Goal: Task Accomplishment & Management: Use online tool/utility

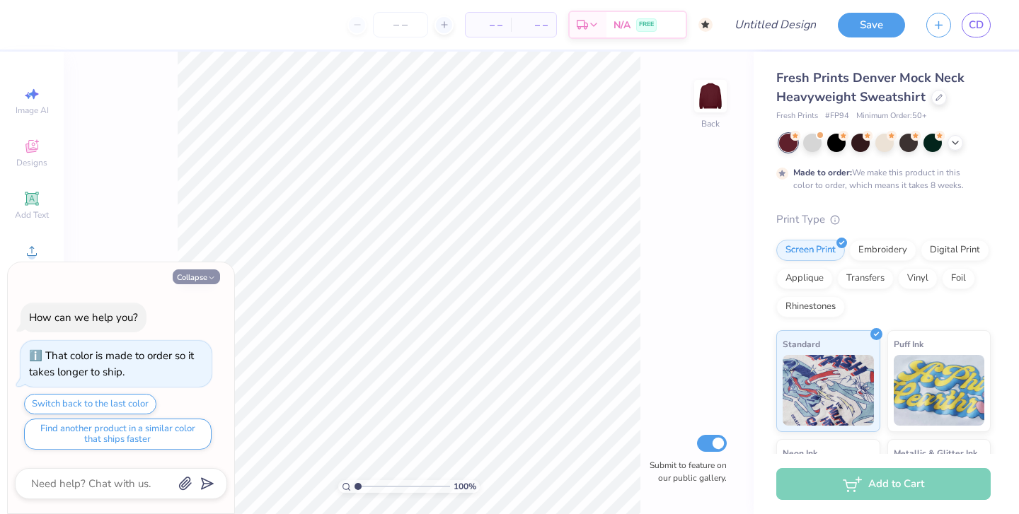
click at [208, 275] on icon "button" at bounding box center [211, 278] width 8 height 8
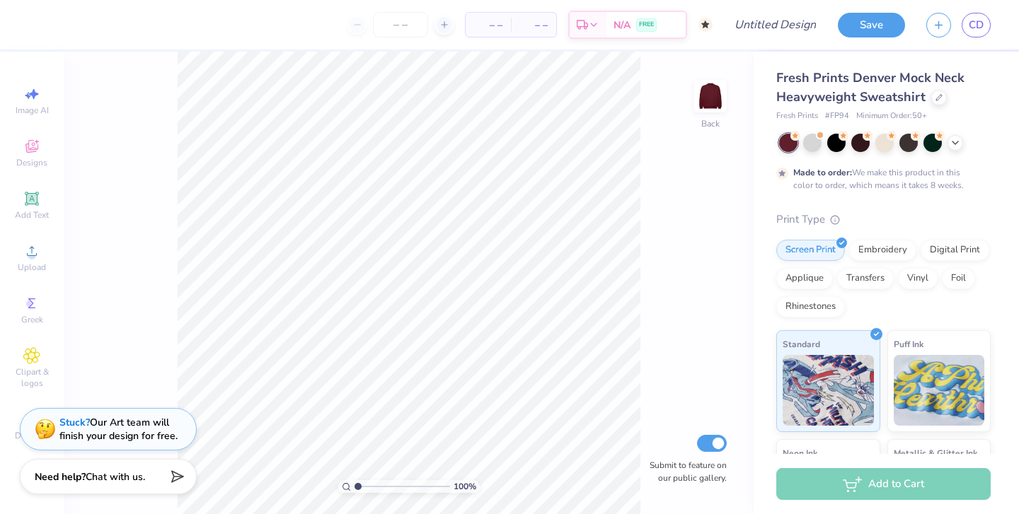
type textarea "x"
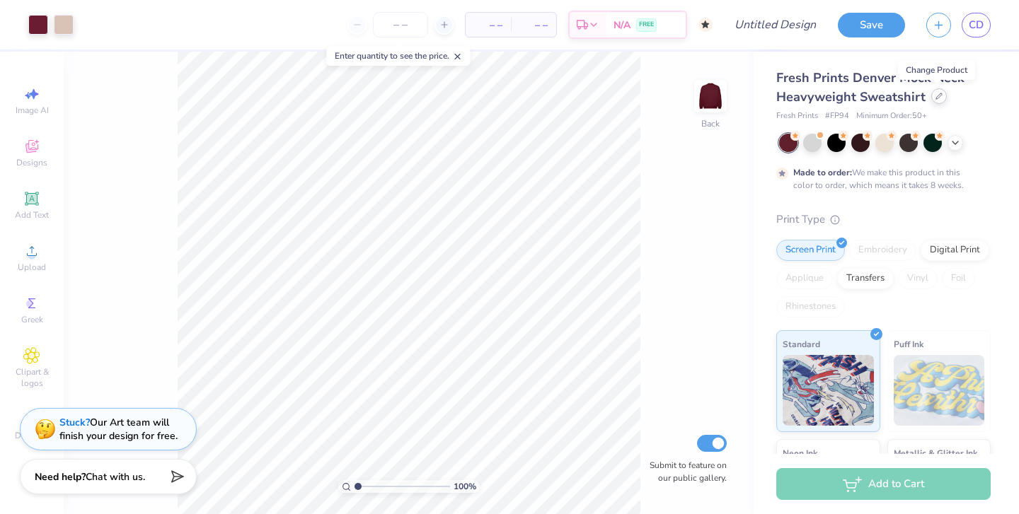
click at [936, 98] on icon at bounding box center [939, 96] width 6 height 6
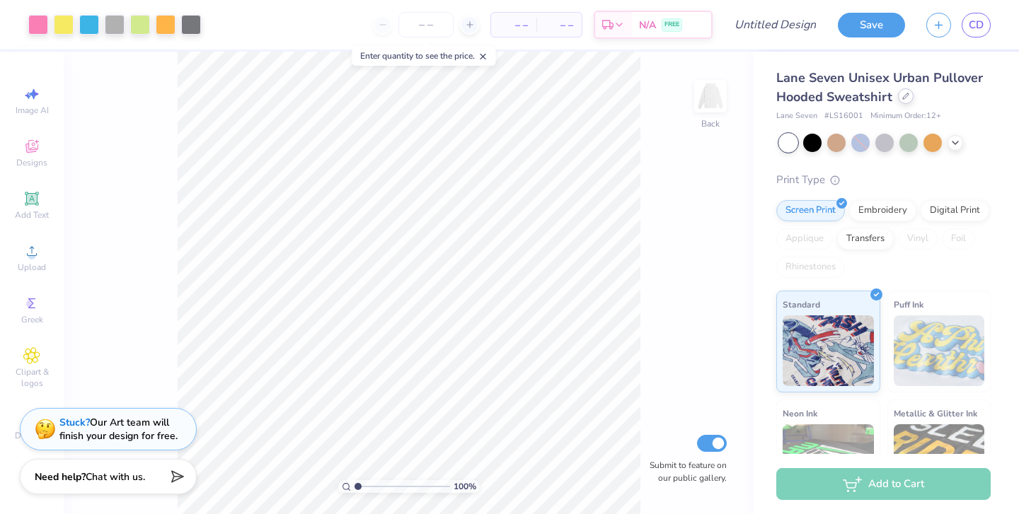
click at [901, 100] on div at bounding box center [906, 96] width 16 height 16
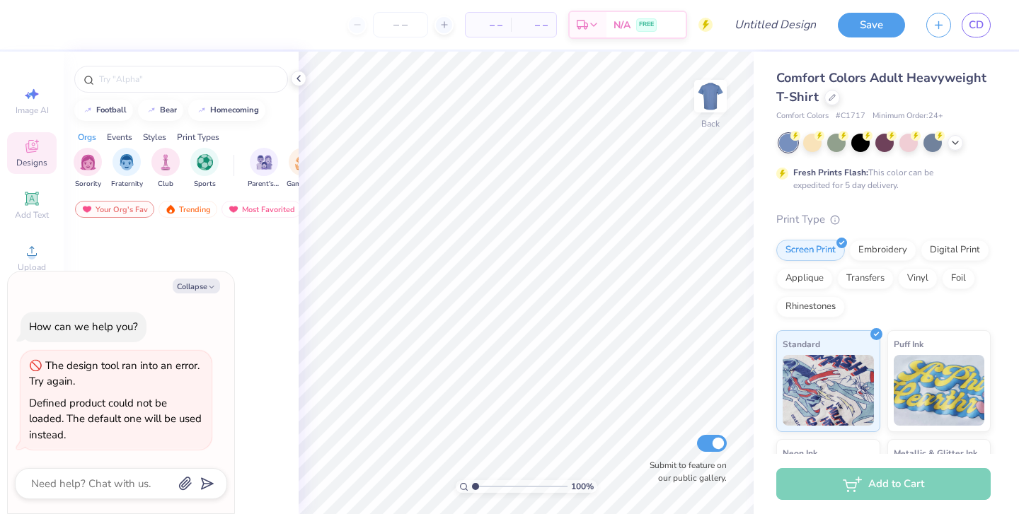
type textarea "x"
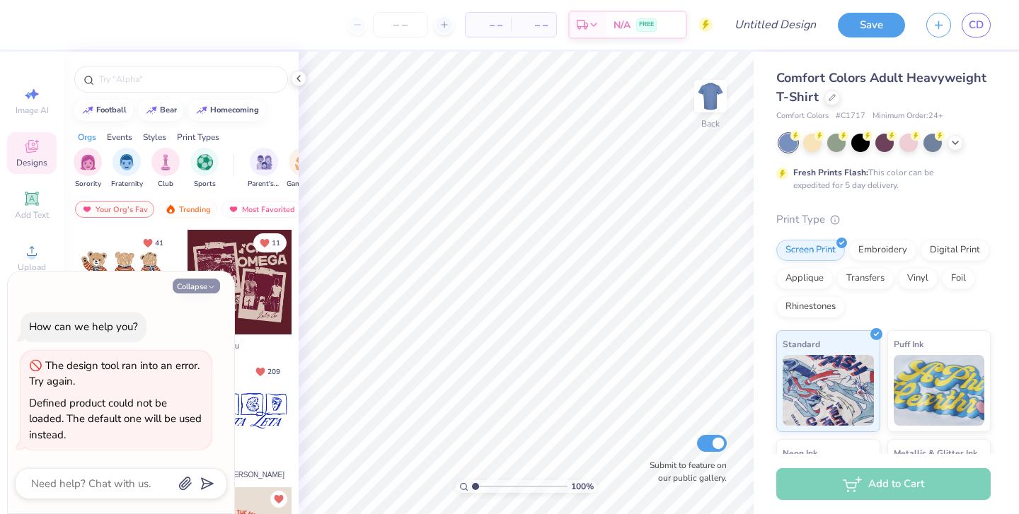
click at [202, 289] on button "Collapse" at bounding box center [196, 286] width 47 height 15
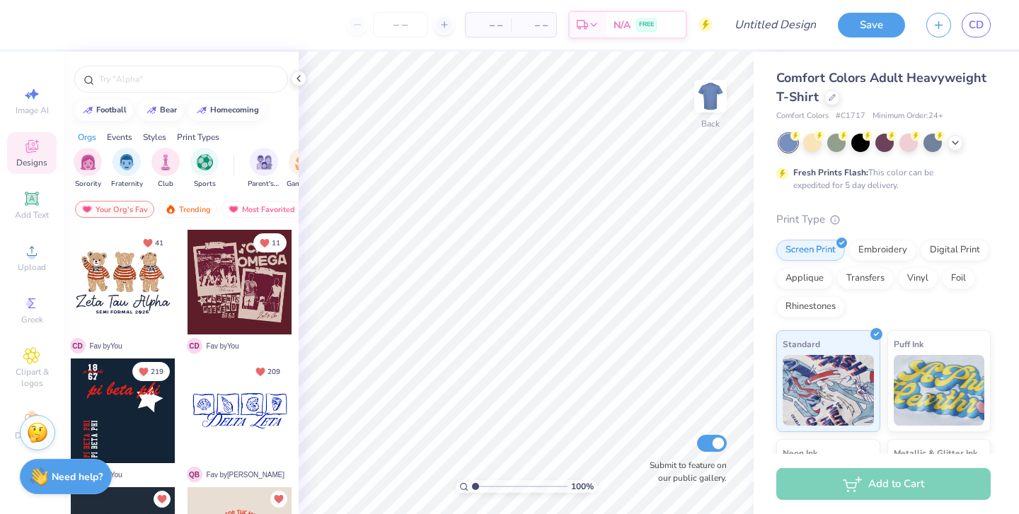
type textarea "x"
click at [299, 79] on icon at bounding box center [298, 78] width 11 height 11
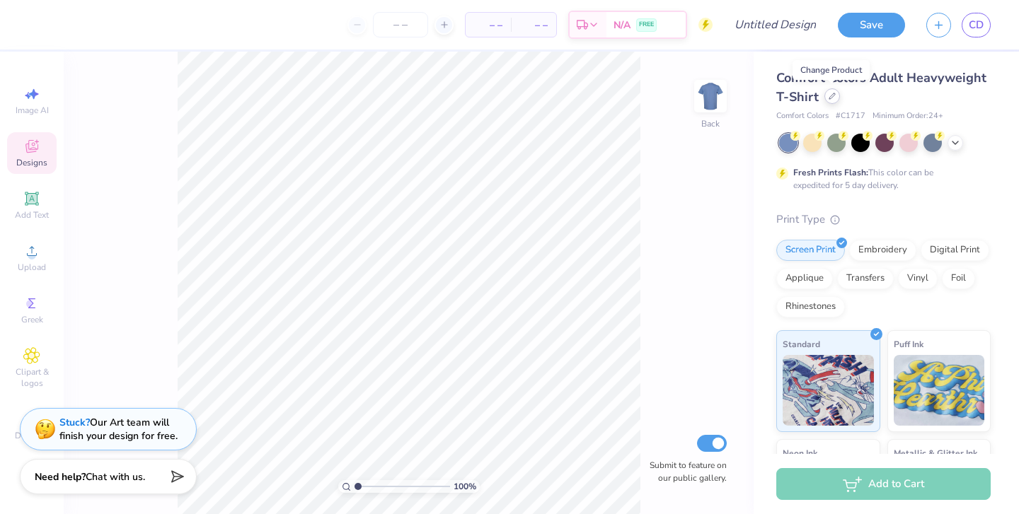
click at [832, 92] on div at bounding box center [832, 96] width 16 height 16
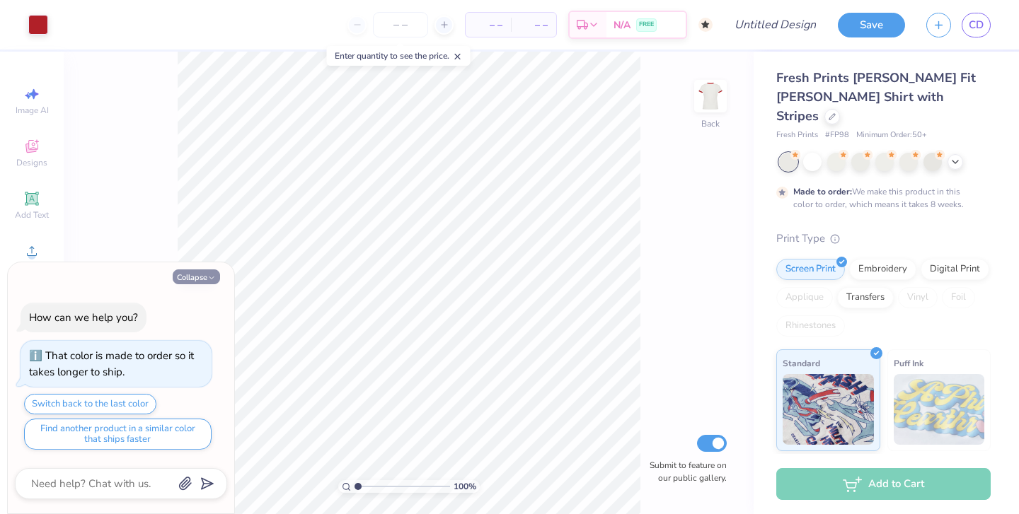
click at [207, 278] on icon "button" at bounding box center [211, 278] width 8 height 8
type textarea "x"
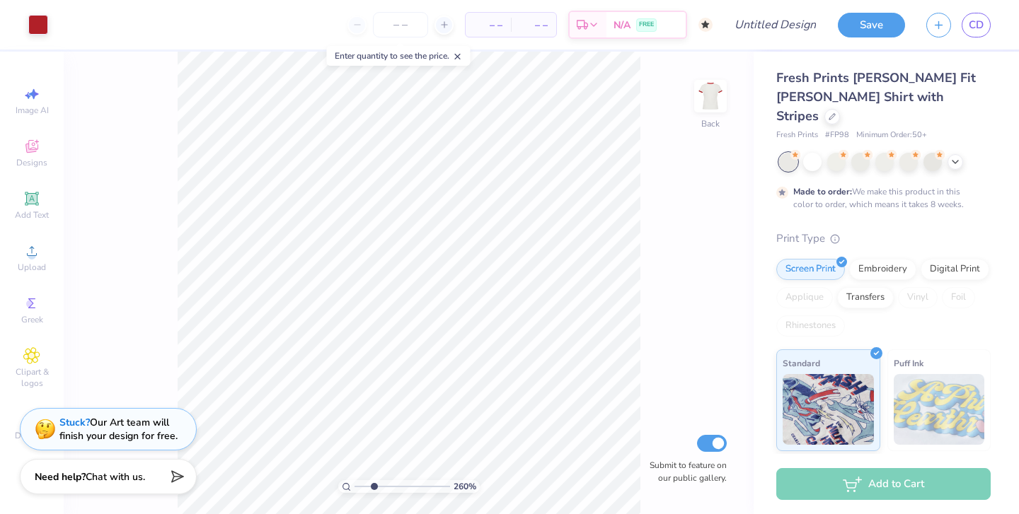
type input "2.75"
drag, startPoint x: 358, startPoint y: 485, endPoint x: 374, endPoint y: 485, distance: 16.3
click at [374, 485] on input "range" at bounding box center [402, 486] width 96 height 13
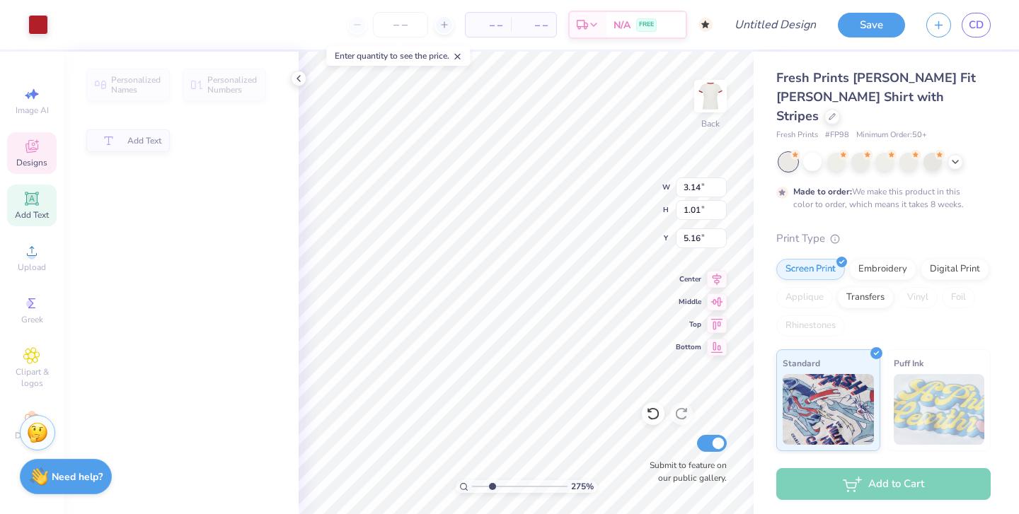
type input "3.14"
type input "1.01"
type input "5.16"
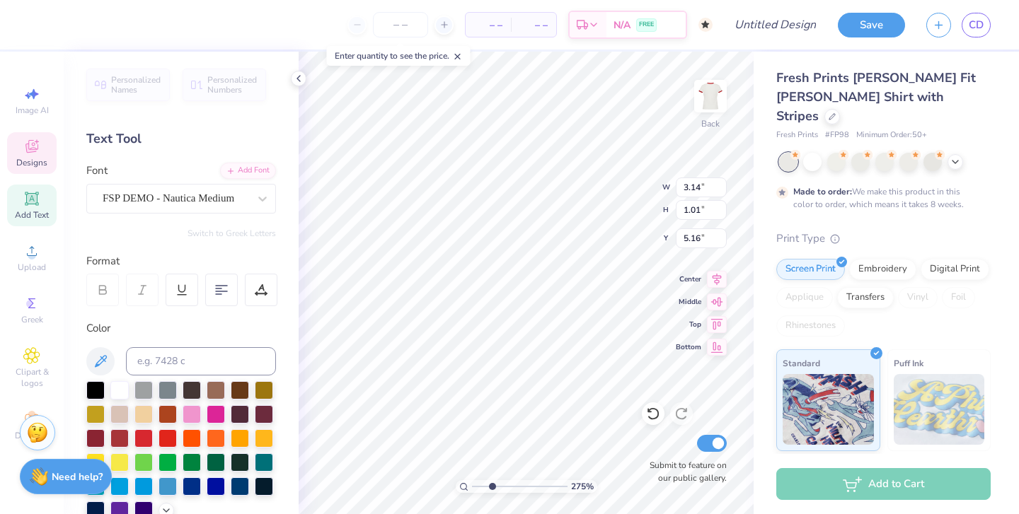
type textarea "D"
type textarea "dad's weekend"
type input "6.01"
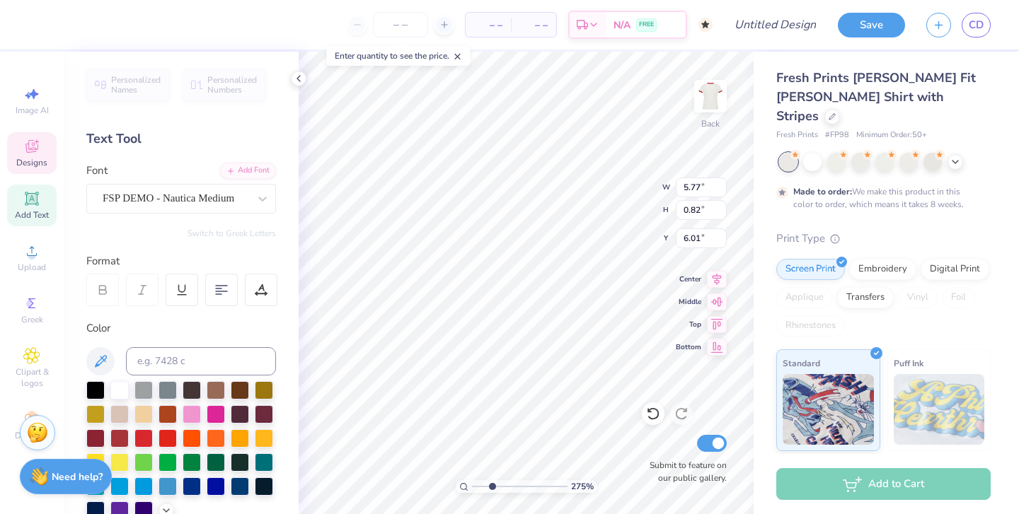
type textarea "dads weekend"
type input "2.01"
drag, startPoint x: 492, startPoint y: 485, endPoint x: 485, endPoint y: 485, distance: 7.8
click at [485, 485] on input "range" at bounding box center [520, 486] width 96 height 13
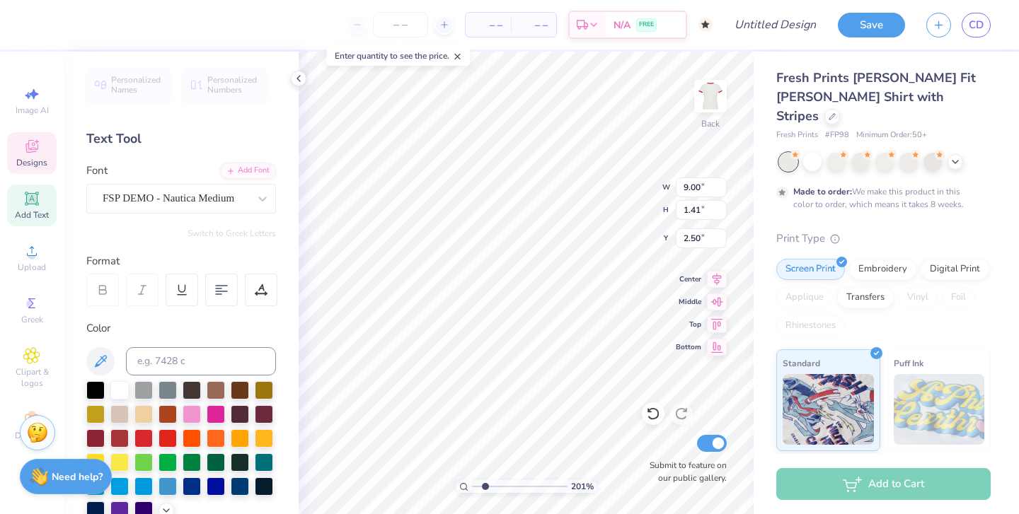
scroll to position [0, 2]
type textarea "Delta Zeta"
